Goal: Task Accomplishment & Management: Use online tool/utility

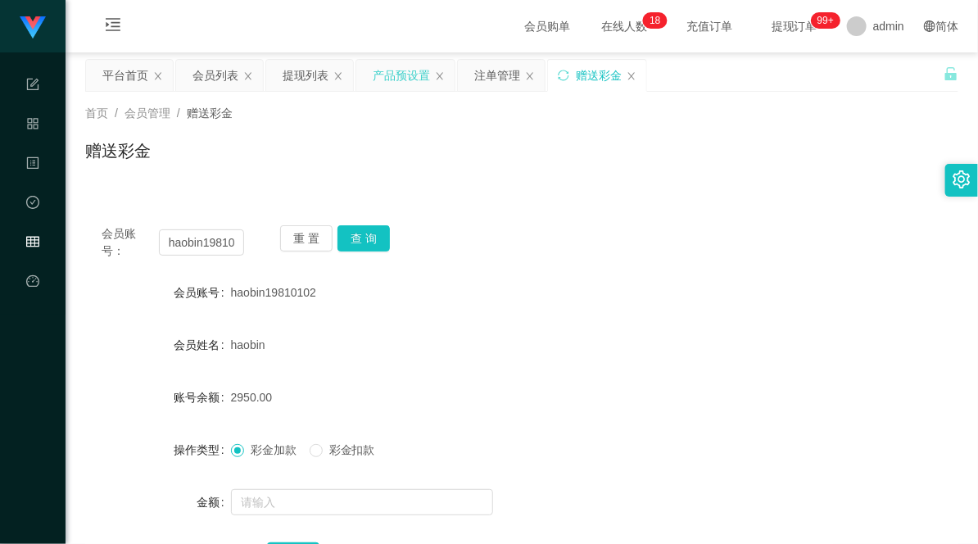
click at [415, 61] on div "产品预设置" at bounding box center [401, 75] width 57 height 31
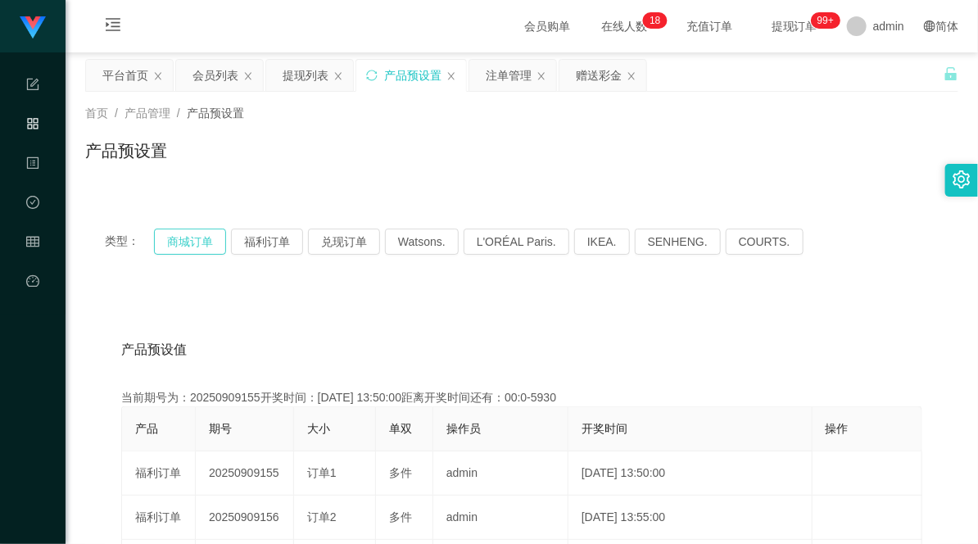
click at [176, 247] on button "商城订单" at bounding box center [190, 241] width 72 height 26
click at [513, 66] on div "注单管理" at bounding box center [509, 75] width 46 height 31
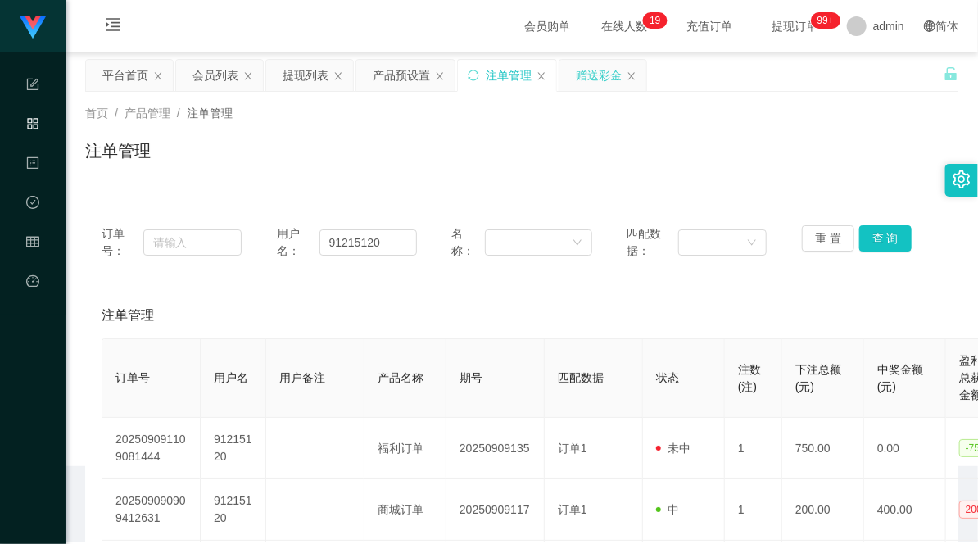
click at [592, 70] on div "赠送彩金" at bounding box center [599, 75] width 46 height 31
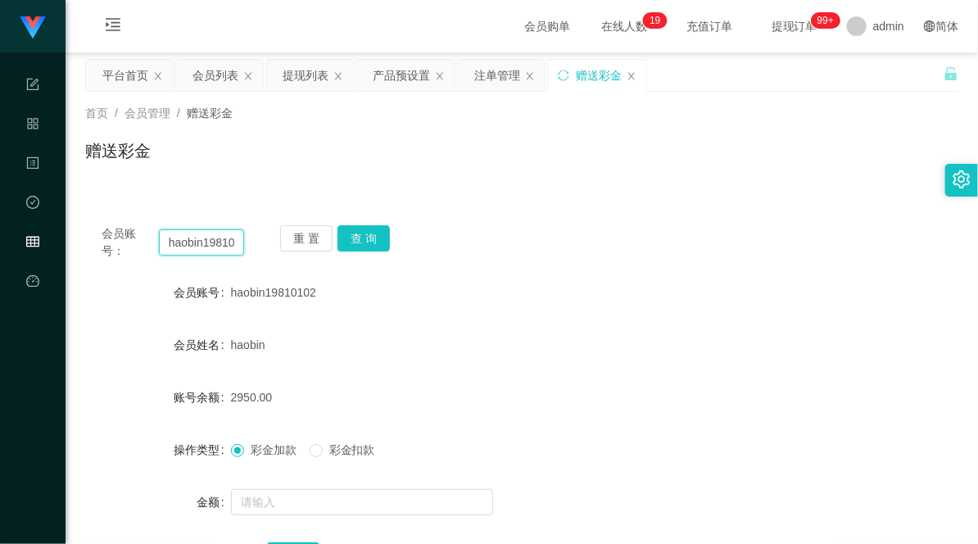
click at [198, 248] on input "haobin19810102" at bounding box center [202, 242] width 86 height 26
paste input "91215120"
drag, startPoint x: 370, startPoint y: 224, endPoint x: 407, endPoint y: 219, distance: 37.2
click at [370, 224] on div "会员账号： 91215120 重 置 查 询 会员账号 haobin19810102 会员姓名 haobin 账号余额 2950.00 操作类型 彩金加款 彩…" at bounding box center [521, 408] width 873 height 398
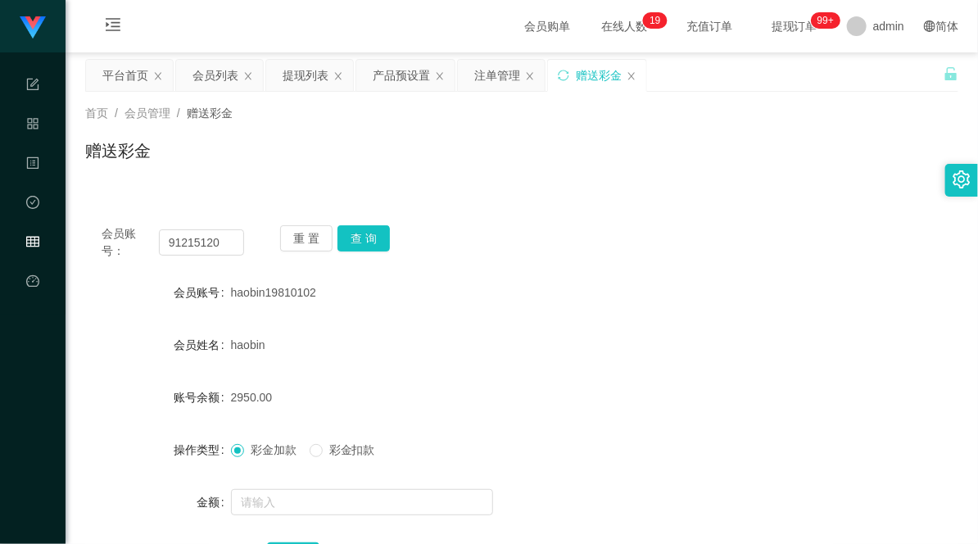
click at [676, 228] on div "会员账号： 91215120 重 置 查 询" at bounding box center [521, 242] width 873 height 34
click at [363, 241] on button "查 询" at bounding box center [363, 238] width 52 height 26
click at [206, 249] on input "91215120" at bounding box center [202, 242] width 86 height 26
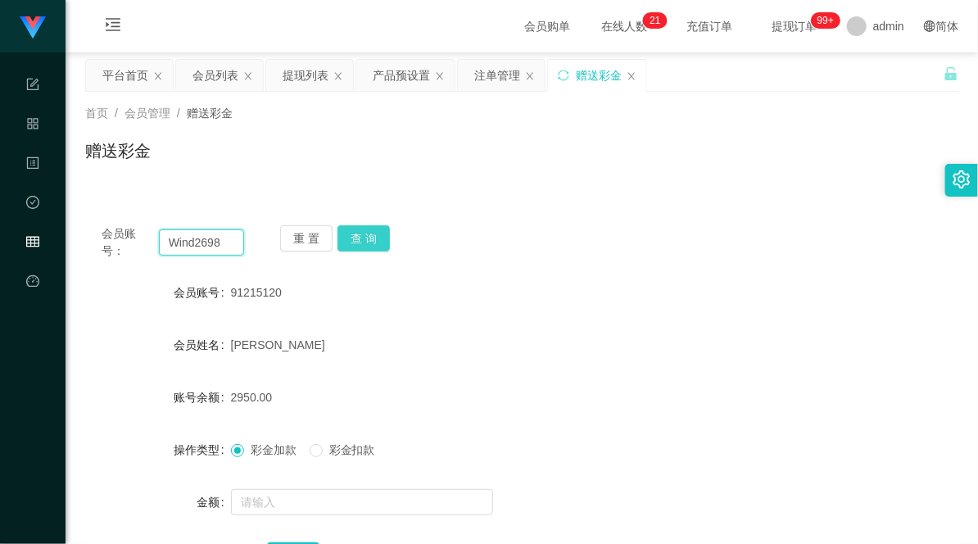
type input "Wind2698"
click at [366, 232] on button "查 询" at bounding box center [363, 238] width 52 height 26
click at [205, 244] on input "Wind2698" at bounding box center [202, 242] width 86 height 26
click at [367, 238] on button "查 询" at bounding box center [363, 238] width 52 height 26
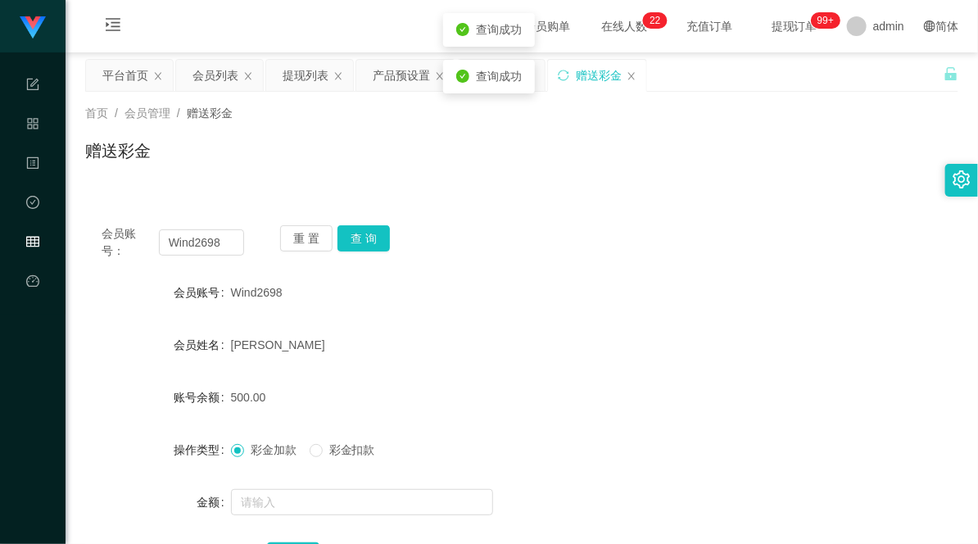
click at [526, 244] on div "会员账号： Wind2698 重 置 查 询" at bounding box center [521, 242] width 873 height 34
click at [373, 242] on button "查 询" at bounding box center [363, 238] width 52 height 26
click at [369, 231] on button "查 询" at bounding box center [363, 238] width 52 height 26
click at [183, 248] on input "Wind2698" at bounding box center [202, 242] width 86 height 26
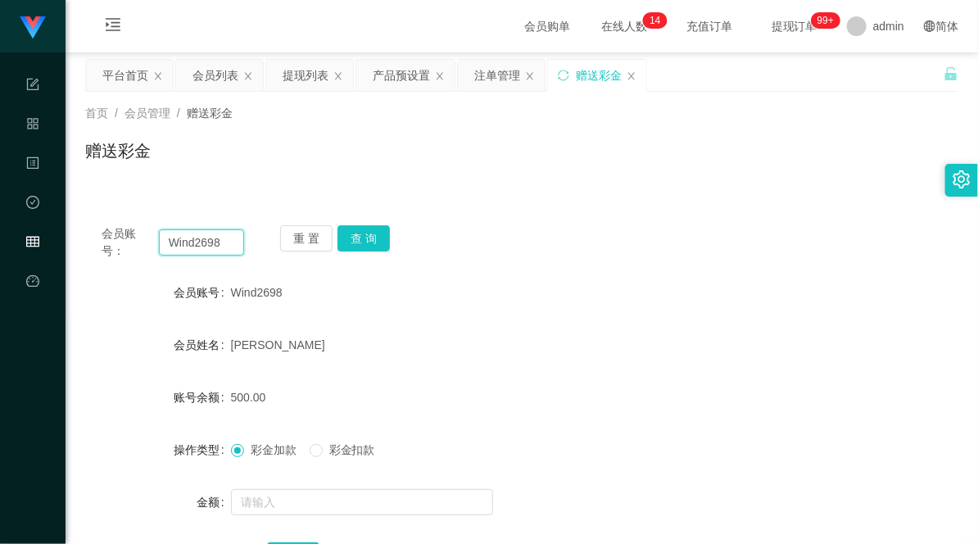
click at [183, 248] on input "Wind2698" at bounding box center [202, 242] width 86 height 26
click at [379, 236] on button "查 询" at bounding box center [363, 238] width 52 height 26
click at [365, 237] on button "查 询" at bounding box center [363, 238] width 52 height 26
click at [373, 226] on button "查 询" at bounding box center [363, 238] width 52 height 26
click at [371, 226] on button "查 询" at bounding box center [363, 238] width 52 height 26
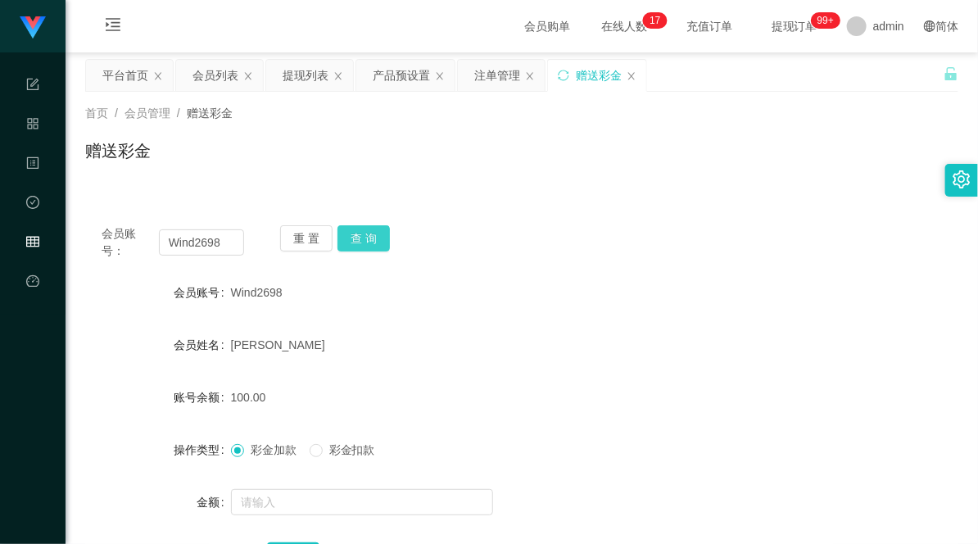
click at [363, 228] on button "查 询" at bounding box center [363, 238] width 52 height 26
click at [215, 237] on input "Wind2698" at bounding box center [202, 242] width 86 height 26
click at [372, 233] on button "查 询" at bounding box center [363, 238] width 52 height 26
click at [373, 236] on button "查 询" at bounding box center [363, 238] width 52 height 26
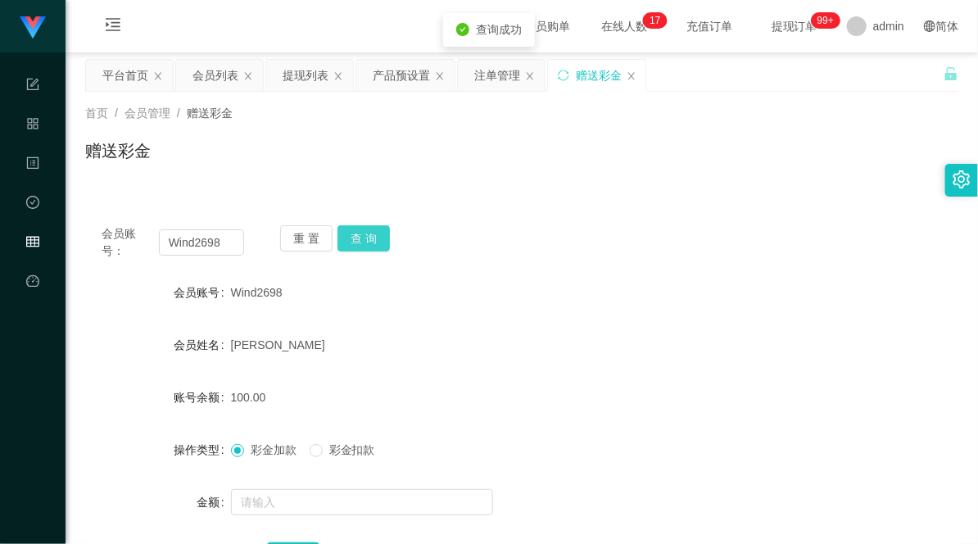
click at [366, 238] on button "查 询" at bounding box center [363, 238] width 52 height 26
click at [199, 246] on input "Wind2698" at bounding box center [202, 242] width 86 height 26
click at [463, 236] on div "会员账号： Wind2698 重 置 查 询" at bounding box center [521, 242] width 873 height 34
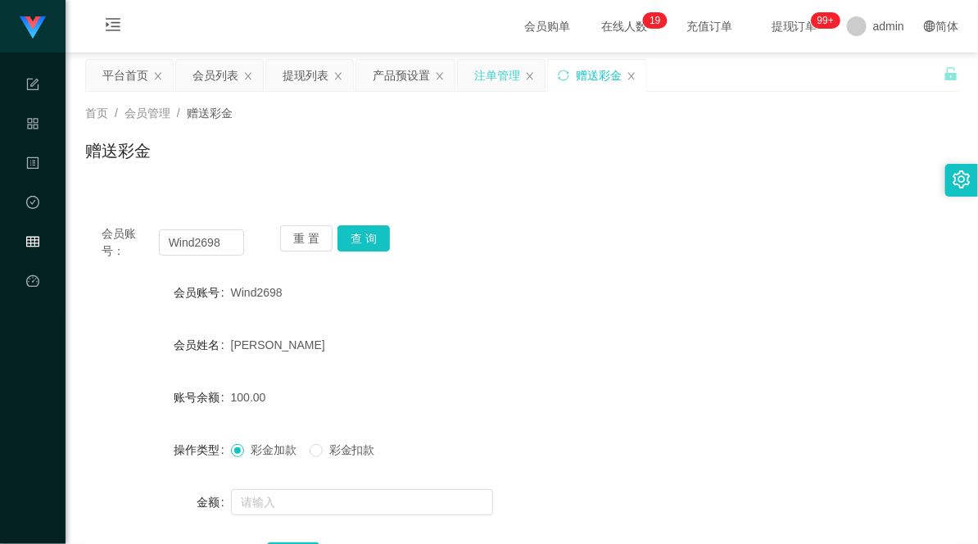
click at [491, 79] on div "注单管理" at bounding box center [497, 75] width 46 height 31
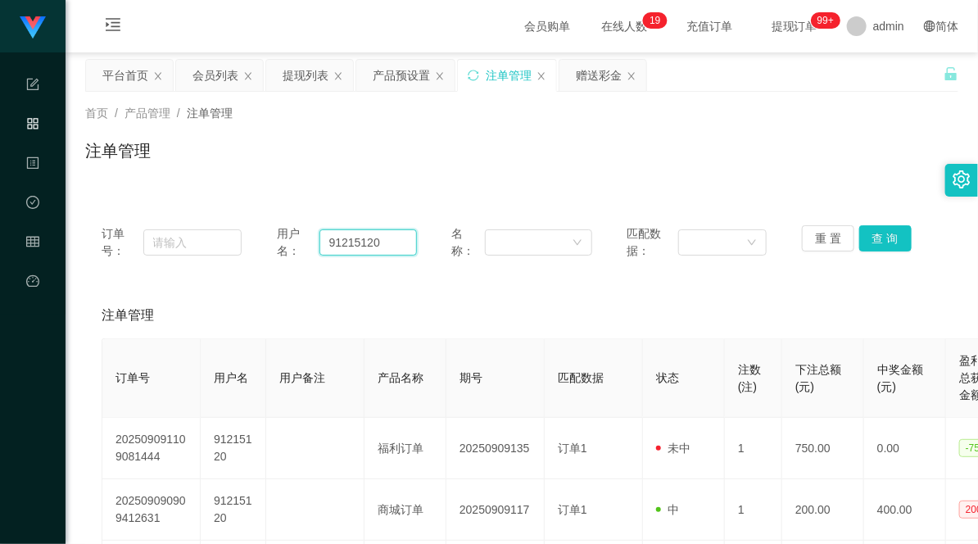
click at [353, 242] on input "91215120" at bounding box center [367, 242] width 97 height 26
paste input "Wind2698"
type input "Wind2698"
drag, startPoint x: 879, startPoint y: 233, endPoint x: 870, endPoint y: 240, distance: 11.0
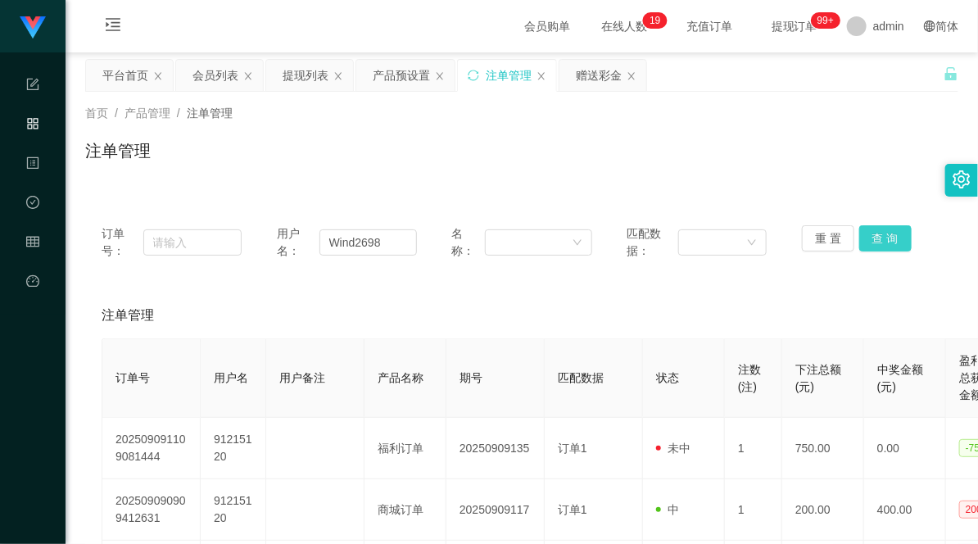
click at [879, 236] on button "查 询" at bounding box center [885, 238] width 52 height 26
click at [603, 72] on div "赠送彩金" at bounding box center [599, 75] width 46 height 31
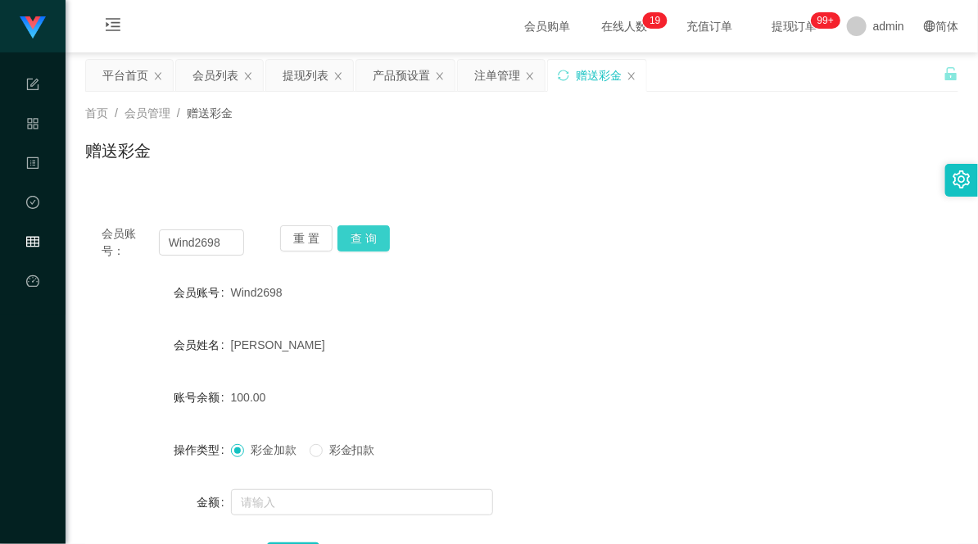
click at [366, 229] on button "查 询" at bounding box center [363, 238] width 52 height 26
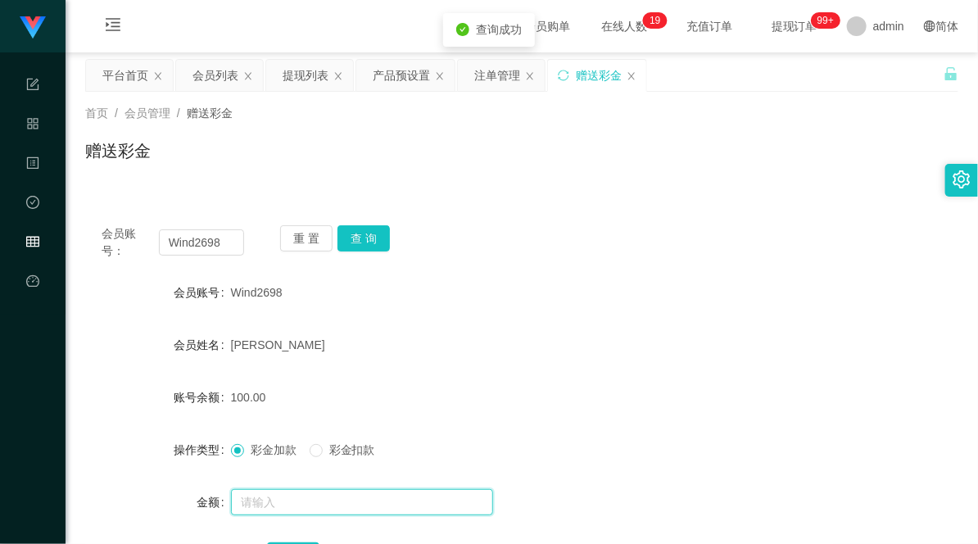
click at [305, 508] on input "text" at bounding box center [362, 502] width 262 height 26
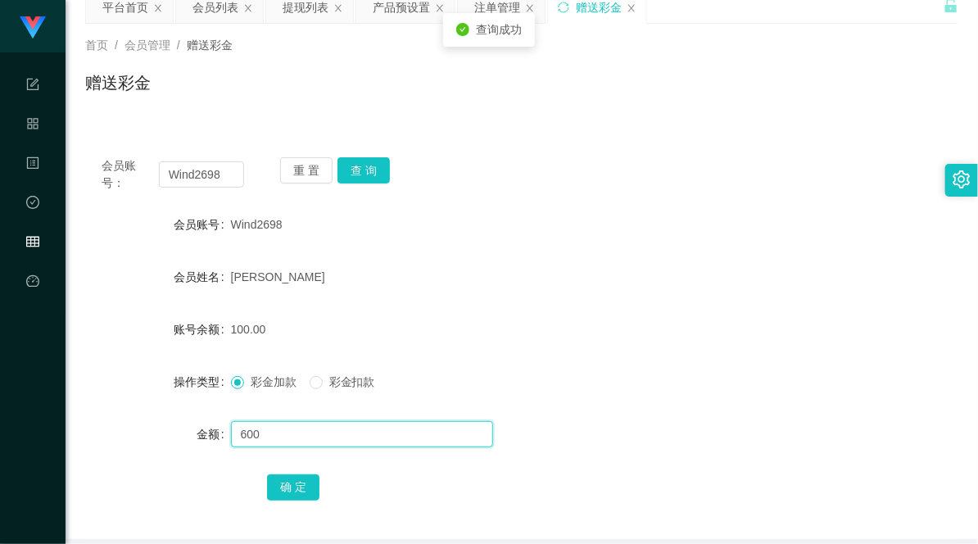
scroll to position [139, 0]
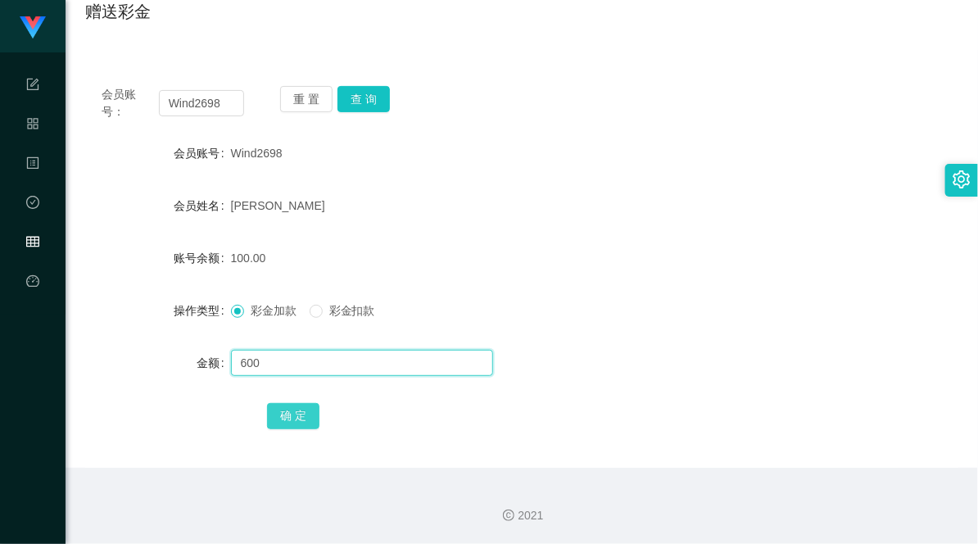
type input "600"
drag, startPoint x: 306, startPoint y: 411, endPoint x: 316, endPoint y: 414, distance: 10.1
click at [306, 411] on button "确 定" at bounding box center [293, 416] width 52 height 26
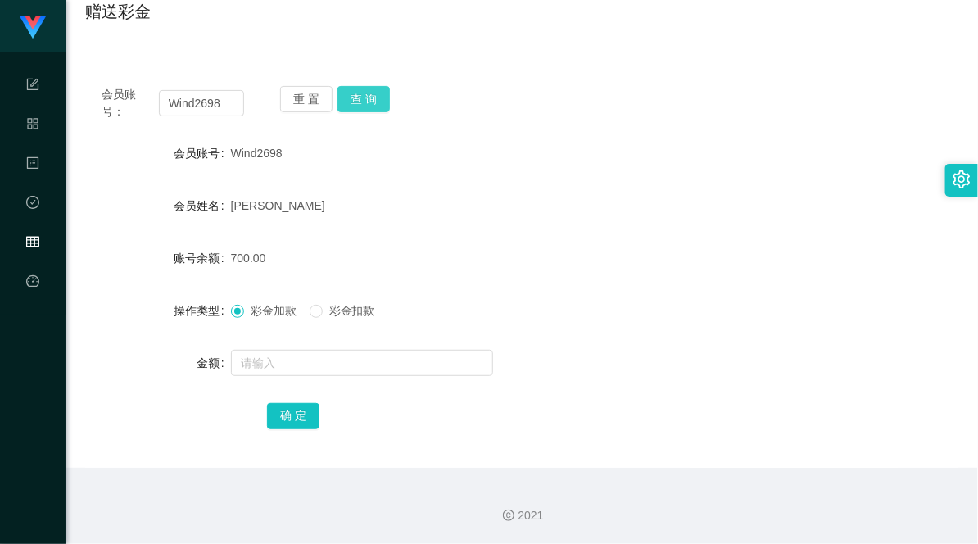
click at [363, 95] on button "查 询" at bounding box center [363, 99] width 52 height 26
click at [364, 95] on button "查 询" at bounding box center [363, 99] width 52 height 26
click at [350, 97] on button "查 询" at bounding box center [363, 99] width 52 height 26
click at [363, 98] on button "查 询" at bounding box center [363, 99] width 52 height 26
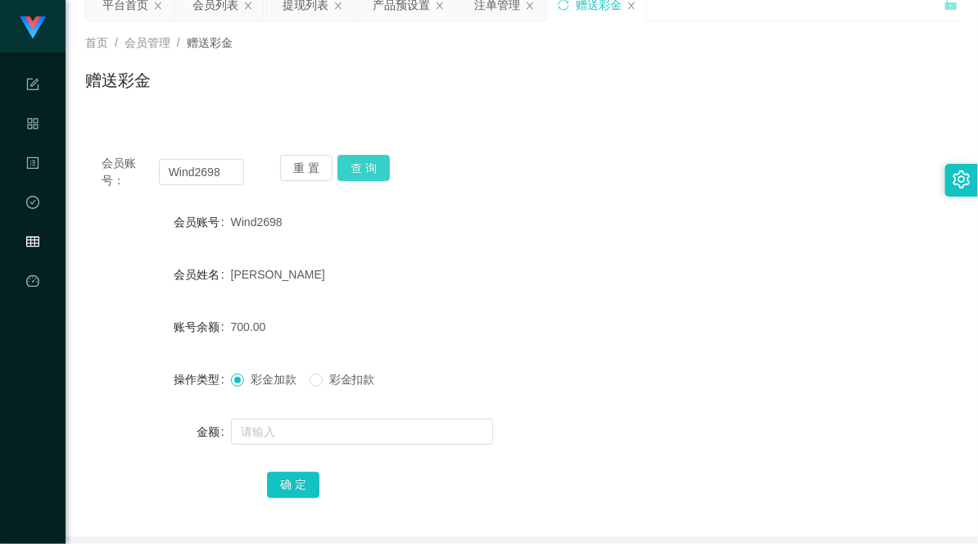
scroll to position [0, 0]
